Goal: Task Accomplishment & Management: Manage account settings

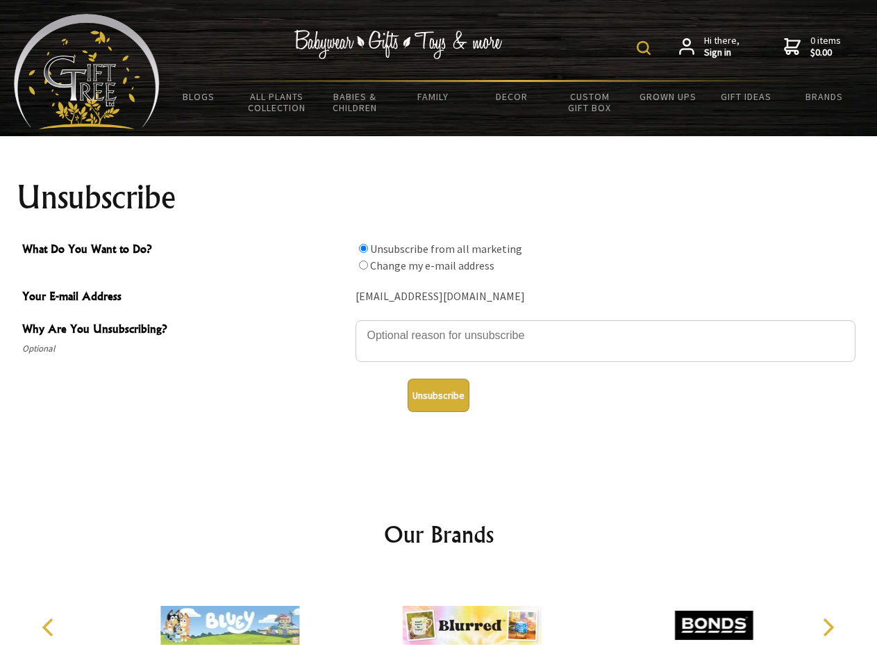
click at [646, 48] on img at bounding box center [644, 48] width 14 height 14
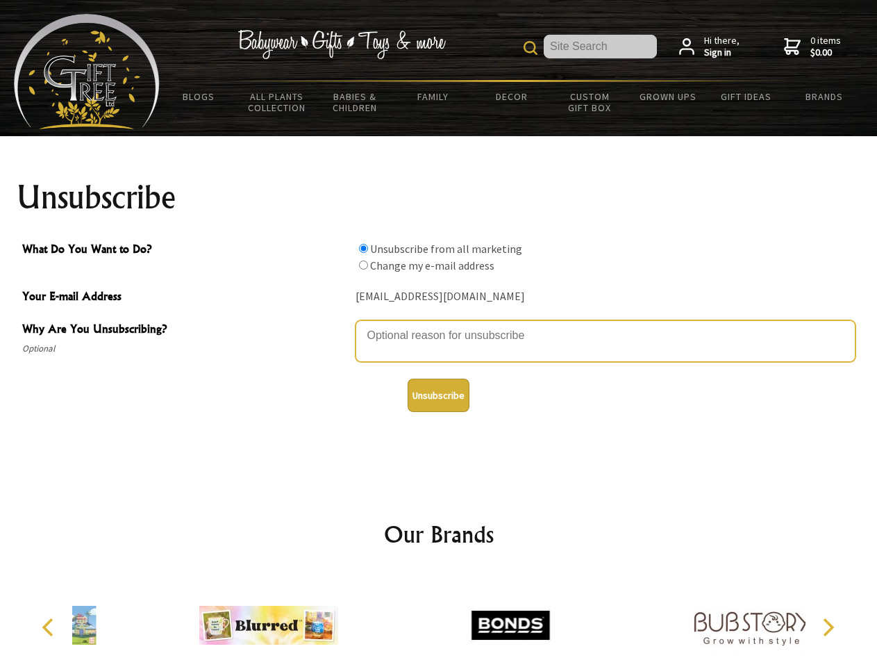
click at [439, 325] on textarea "Why Are You Unsubscribing?" at bounding box center [606, 341] width 500 height 42
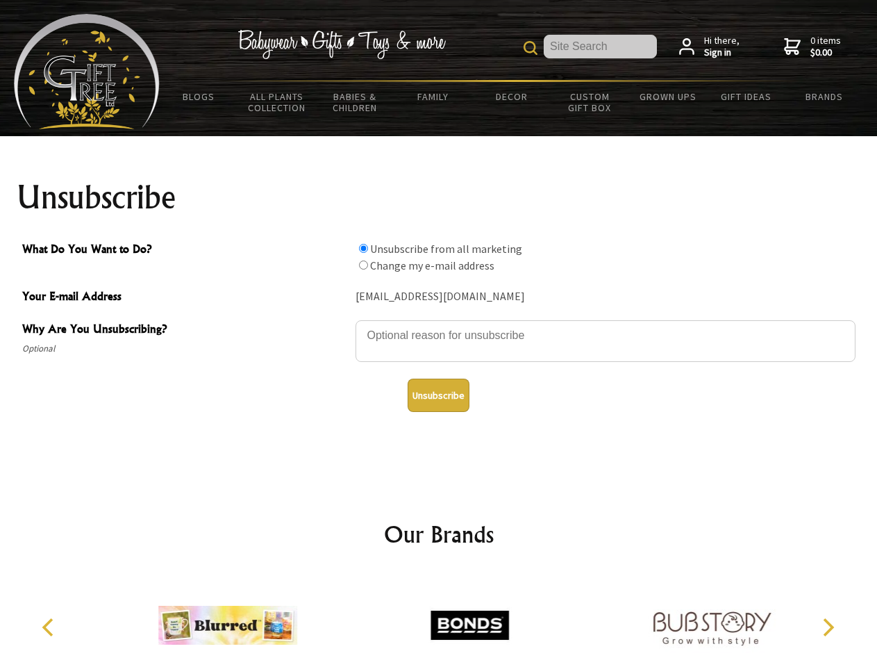
click at [363, 248] on input "What Do You Want to Do?" at bounding box center [363, 248] width 9 height 9
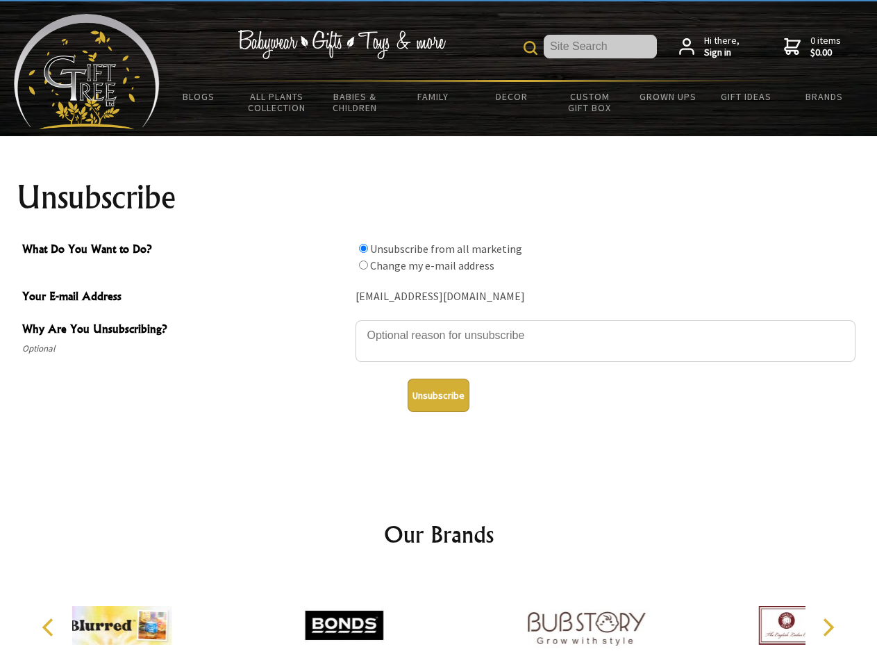
click at [363, 265] on input "What Do You Want to Do?" at bounding box center [363, 264] width 9 height 9
radio input "true"
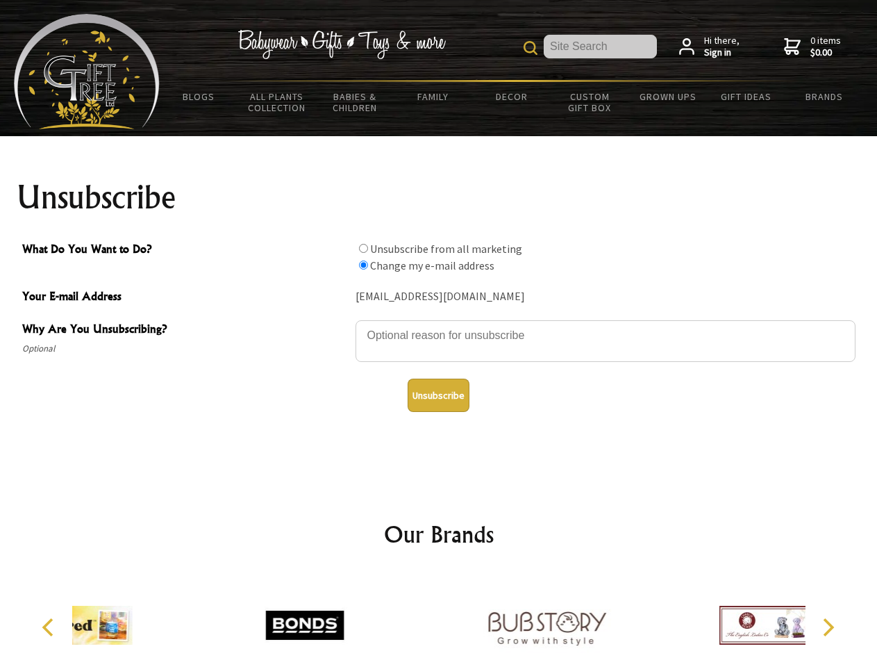
click at [438, 395] on button "Unsubscribe" at bounding box center [439, 394] width 62 height 33
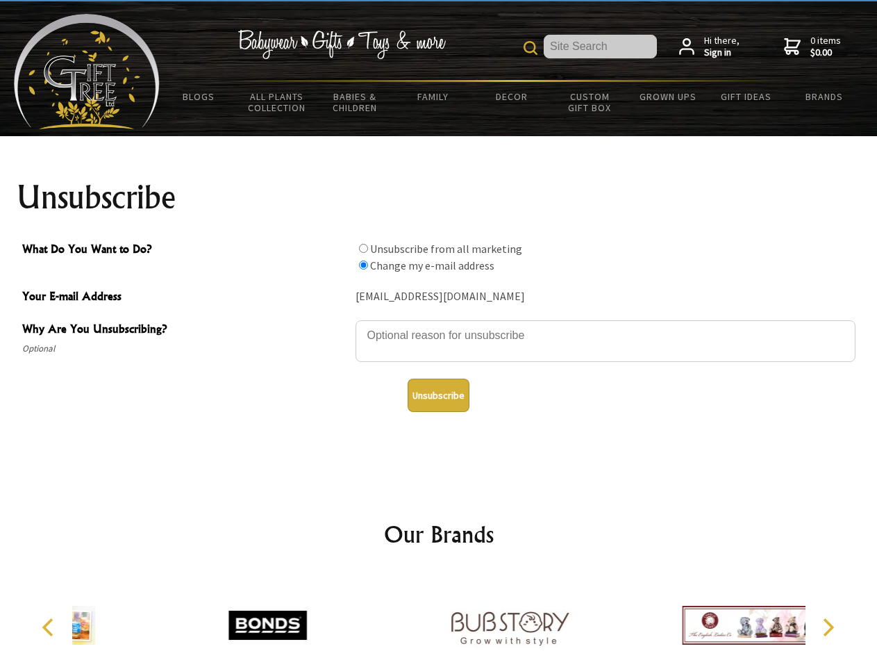
click at [439, 619] on div at bounding box center [510, 627] width 242 height 108
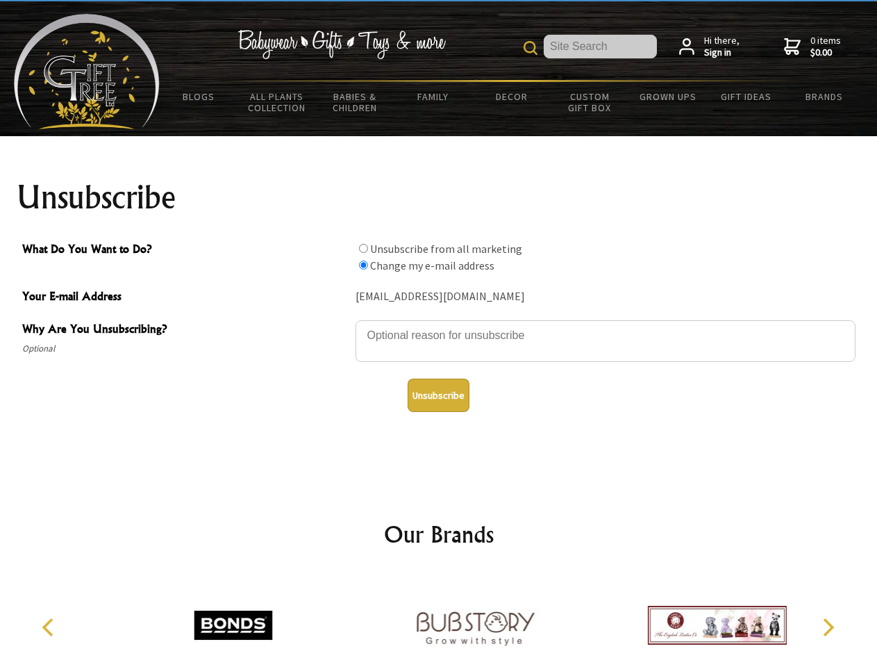
click at [50, 627] on icon "Previous" at bounding box center [49, 627] width 18 height 18
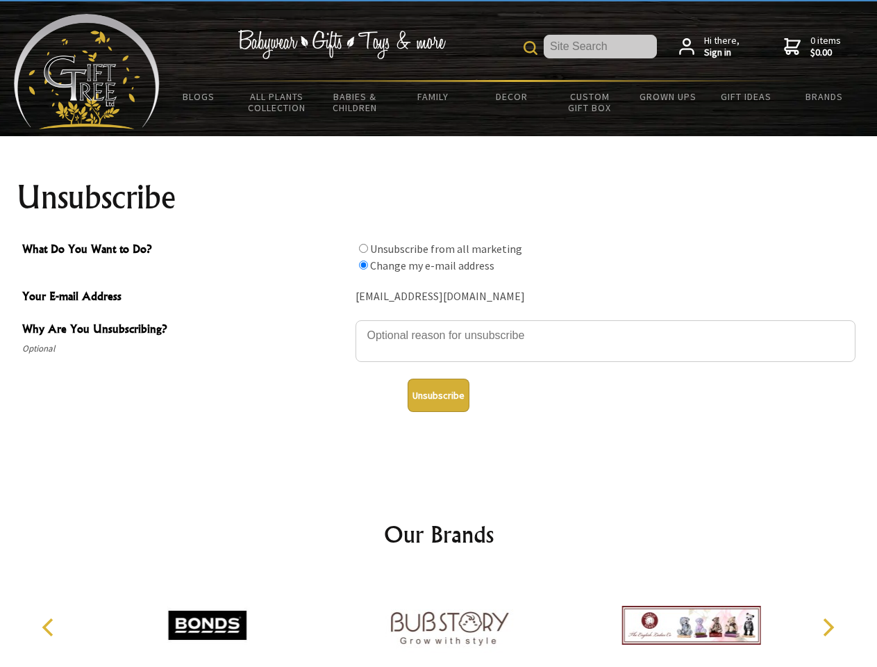
click at [828, 627] on icon "Next" at bounding box center [827, 627] width 18 height 18
